Goal: Find contact information: Find contact information

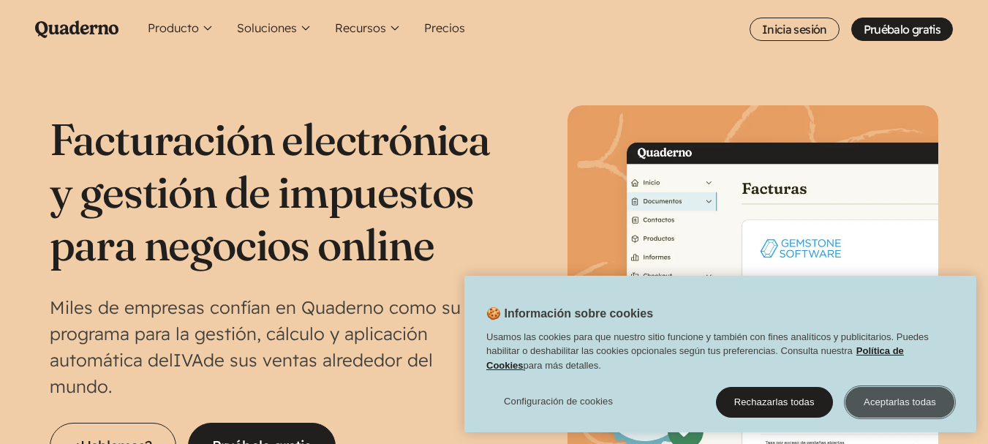
click at [902, 400] on button "Aceptarlas todas" at bounding box center [899, 402] width 109 height 31
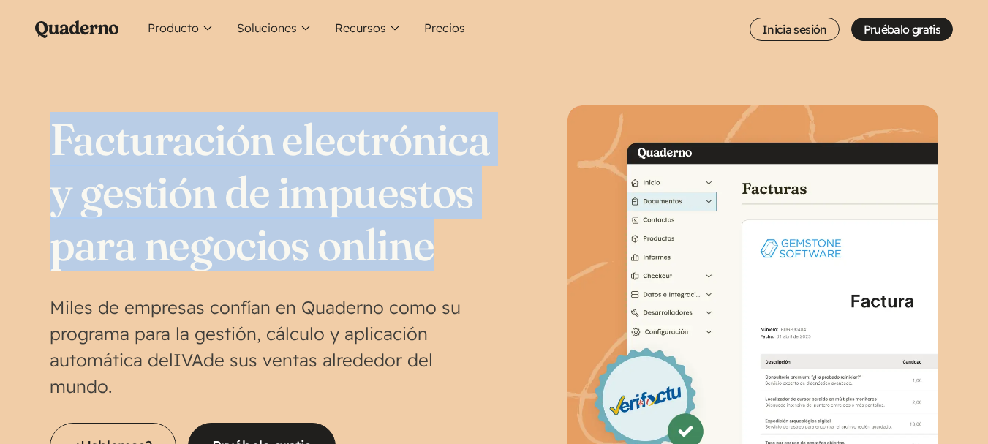
drag, startPoint x: 44, startPoint y: 144, endPoint x: 485, endPoint y: 236, distance: 450.5
click at [485, 236] on section "Facturación electrónica y gestión de impuestos para negocios online Miles de em…" at bounding box center [494, 297] width 988 height 476
copy h1 "Facturación electrónica y gestión de impuestos para negocios online"
click at [107, 26] on icon "Main menu" at bounding box center [76, 29] width 83 height 18
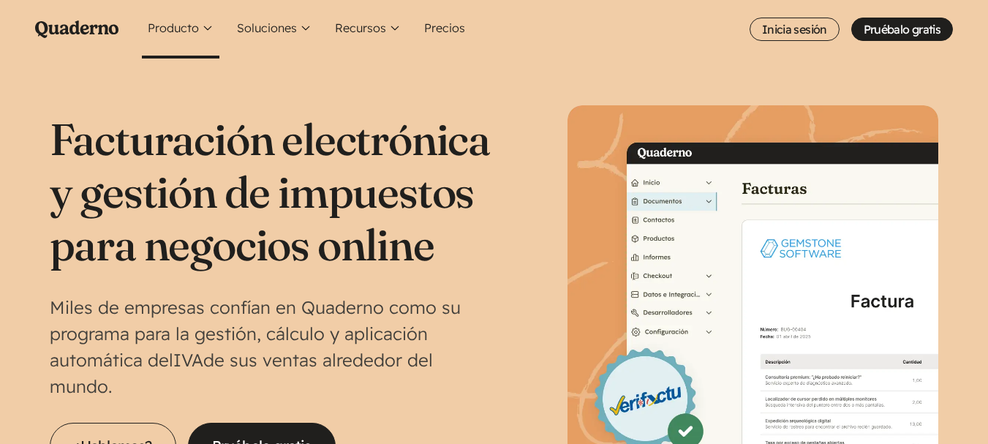
click at [200, 30] on button "Producto" at bounding box center [181, 29] width 78 height 59
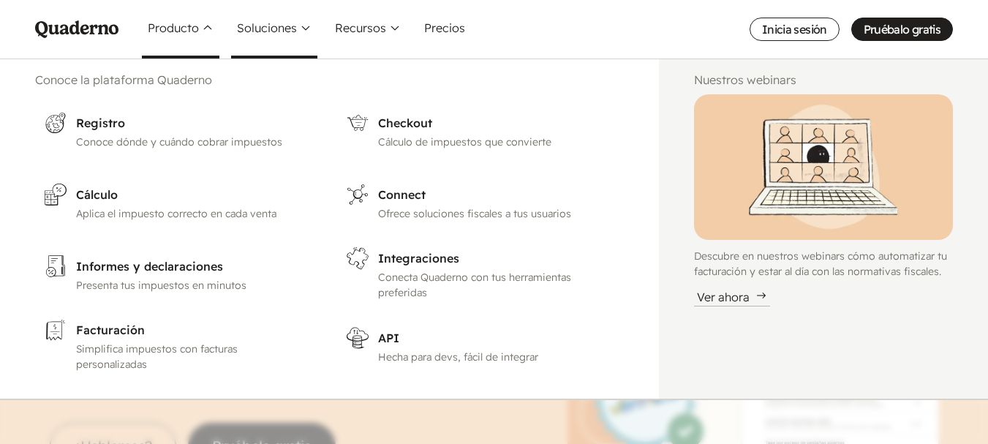
click at [271, 26] on button "Soluciones" at bounding box center [274, 29] width 86 height 59
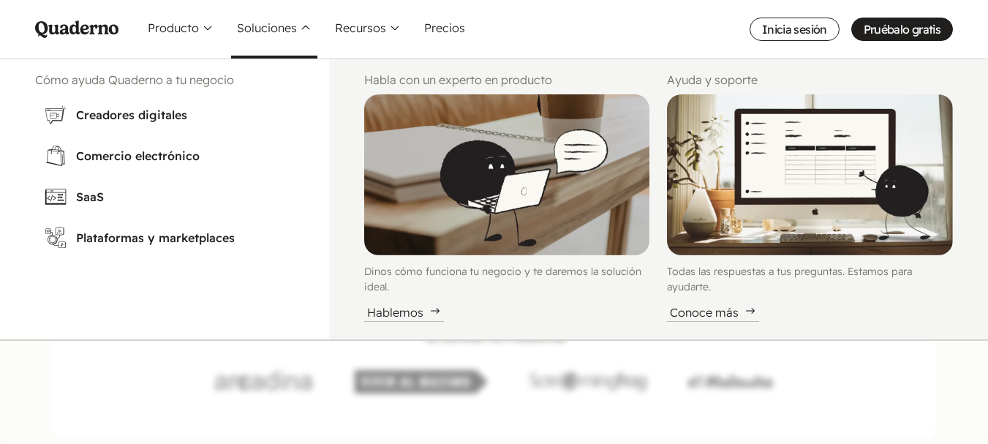
scroll to position [293, 0]
click at [367, 31] on button "Recursos" at bounding box center [368, 29] width 78 height 59
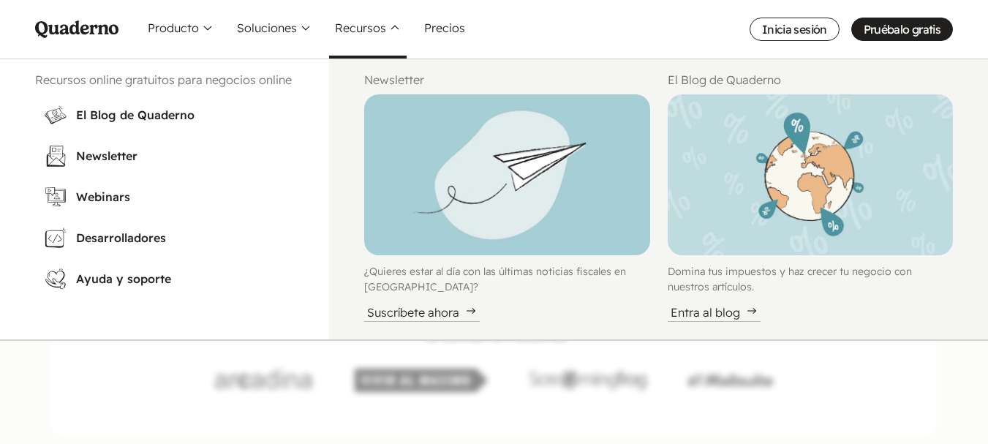
click at [92, 28] on icon "Main menu" at bounding box center [76, 29] width 83 height 18
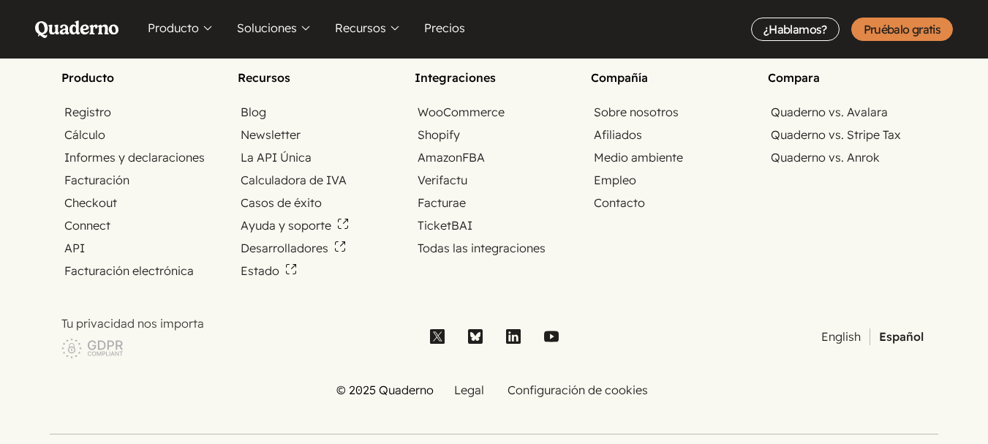
scroll to position [5046, 0]
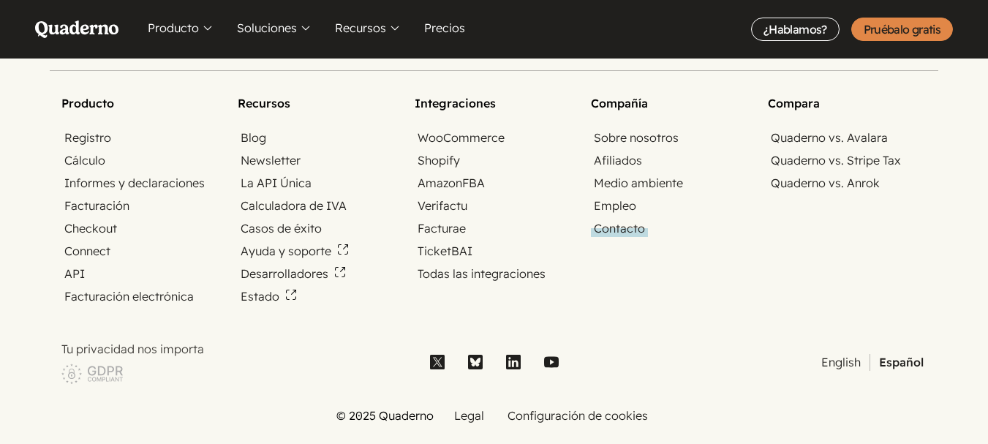
click at [617, 220] on link "Contacto" at bounding box center [619, 228] width 57 height 17
